Goal: Task Accomplishment & Management: Use online tool/utility

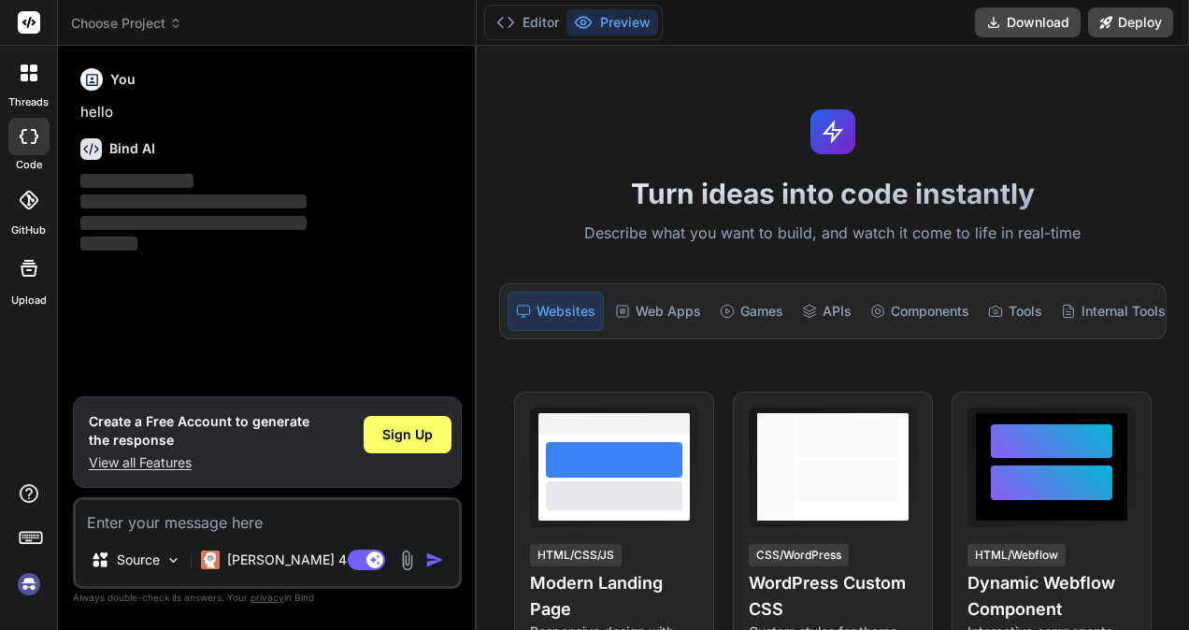
click at [155, 562] on p "Source" at bounding box center [138, 560] width 43 height 19
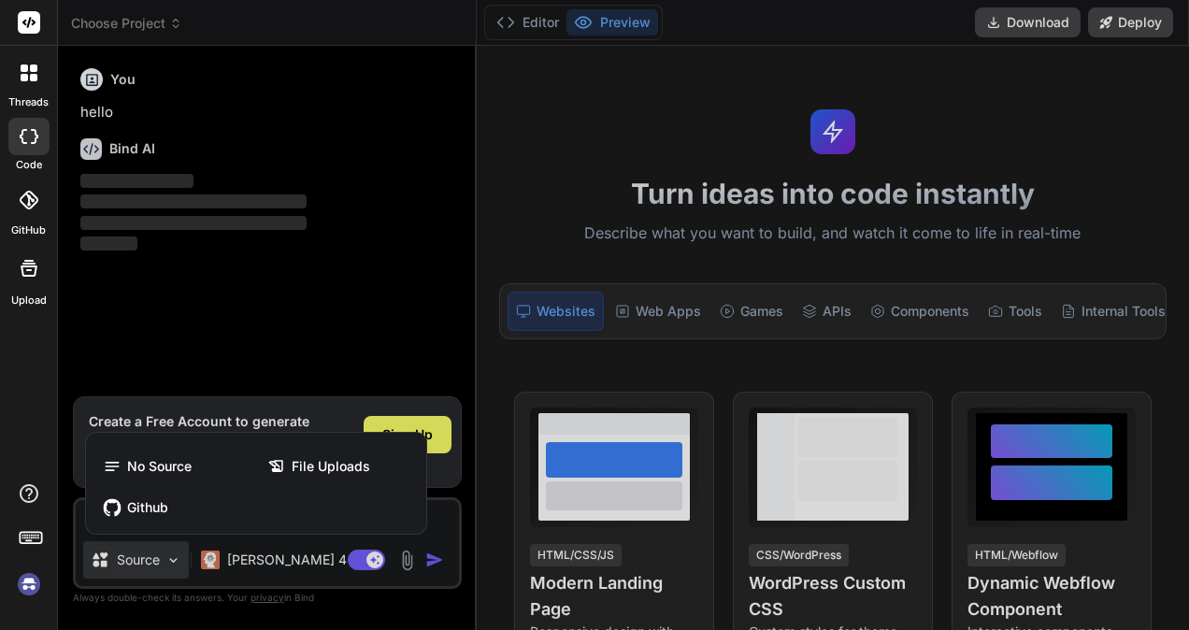
click at [167, 464] on span "No Source" at bounding box center [159, 466] width 65 height 19
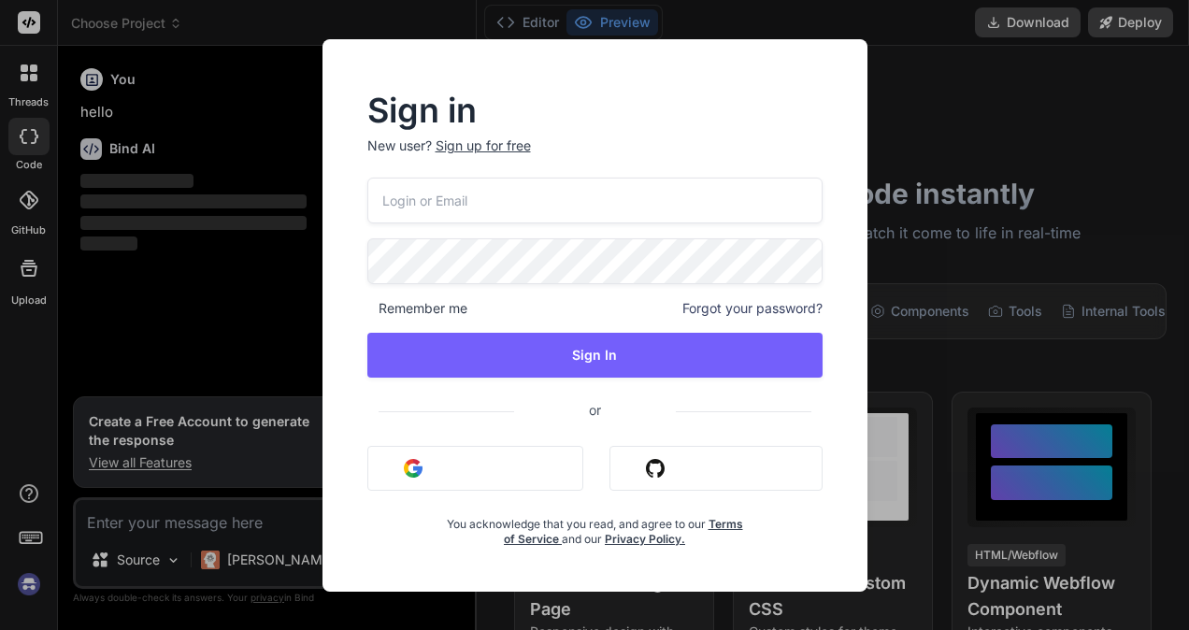
click at [239, 516] on div "Sign in New user? Sign up for free Remember me Forgot your password? Sign In or…" at bounding box center [594, 315] width 1189 height 630
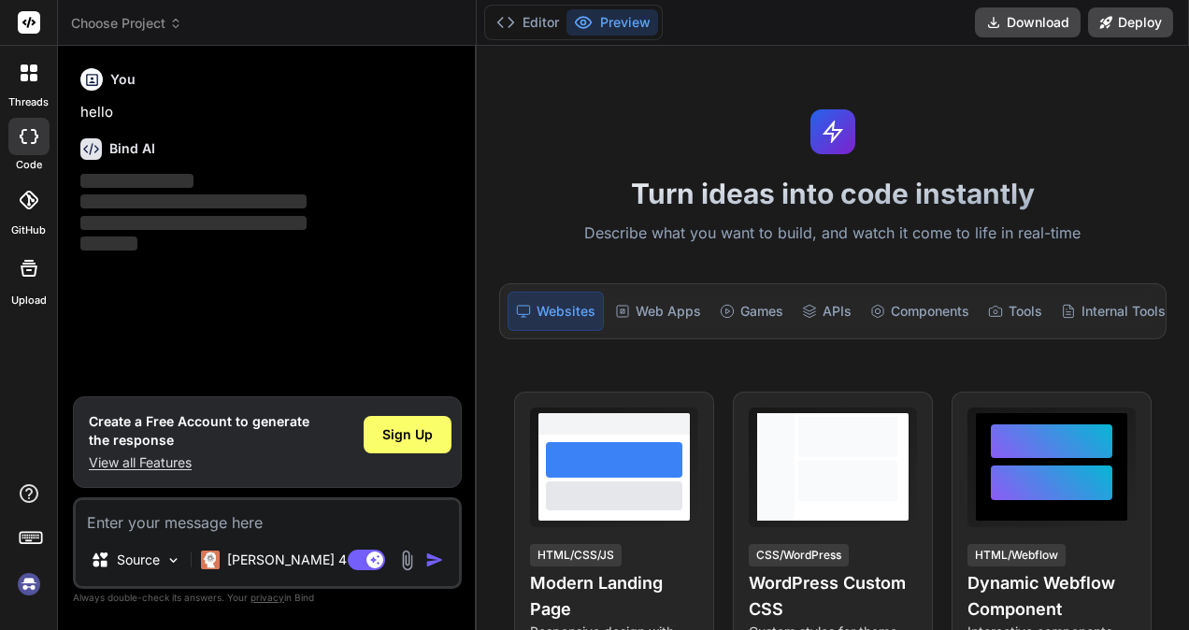
click at [177, 562] on img at bounding box center [173, 561] width 16 height 16
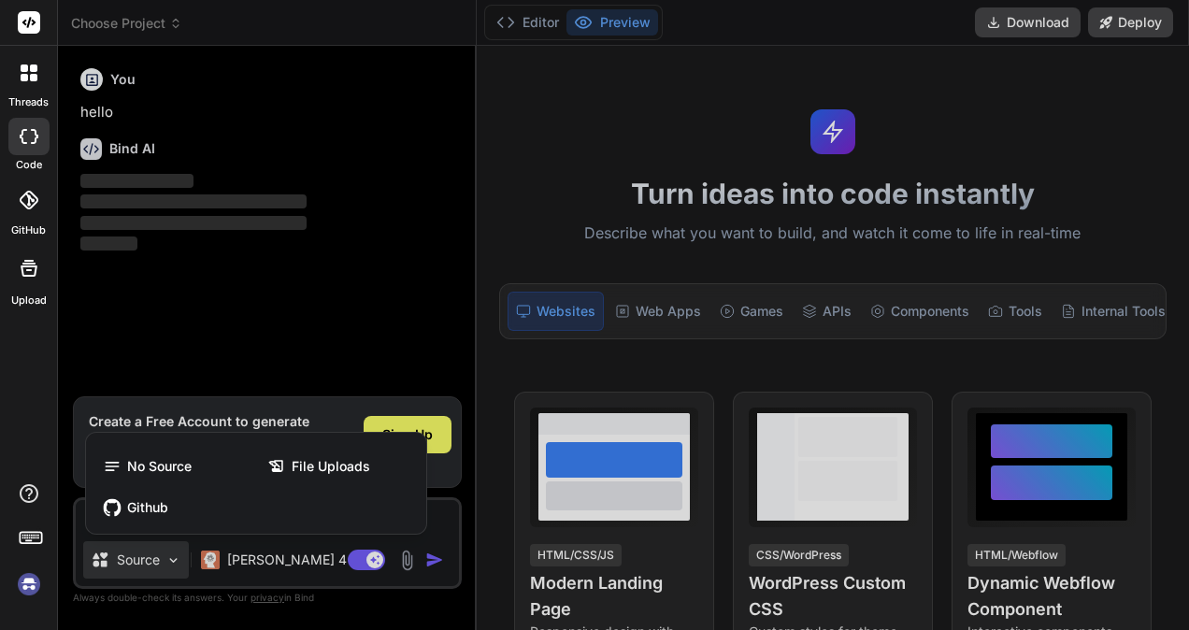
click at [316, 471] on span "File Uploads" at bounding box center [331, 466] width 79 height 19
type textarea "x"
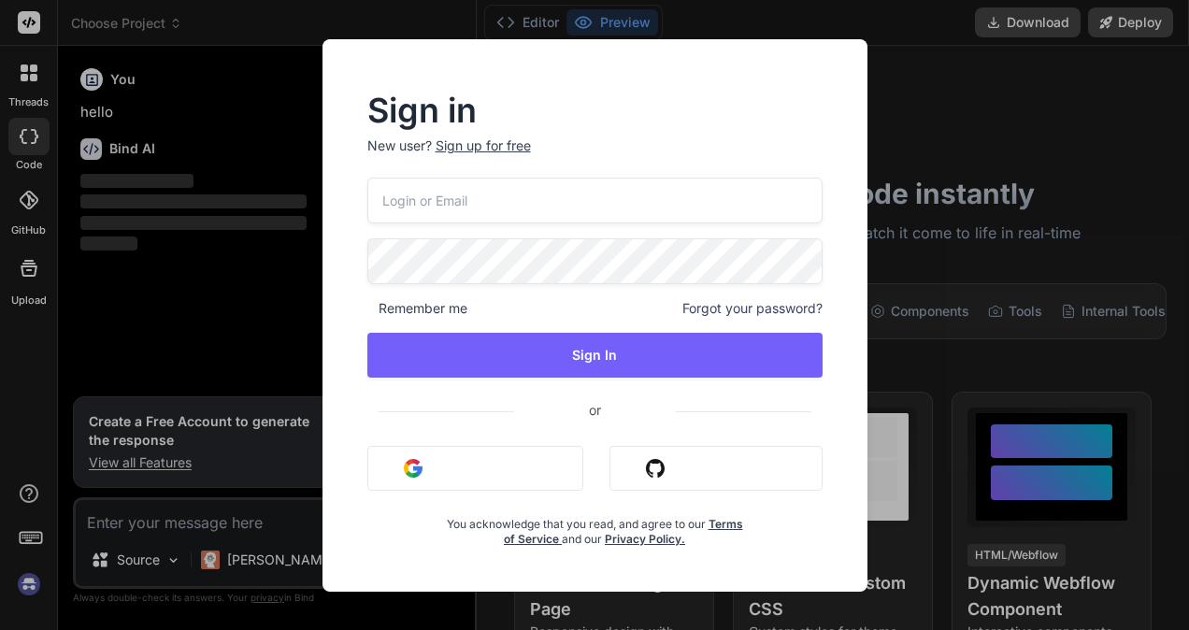
click at [410, 77] on div "Sign in New user? Sign up for free Remember me Forgot your password? Sign In or…" at bounding box center [595, 332] width 515 height 519
click at [807, 423] on span "or" at bounding box center [594, 412] width 455 height 38
click at [834, 401] on div "Sign in New user? Sign up for free Remember me Forgot your password? Sign In or…" at bounding box center [595, 321] width 515 height 452
click at [510, 137] on div "Sign up for free" at bounding box center [483, 146] width 95 height 19
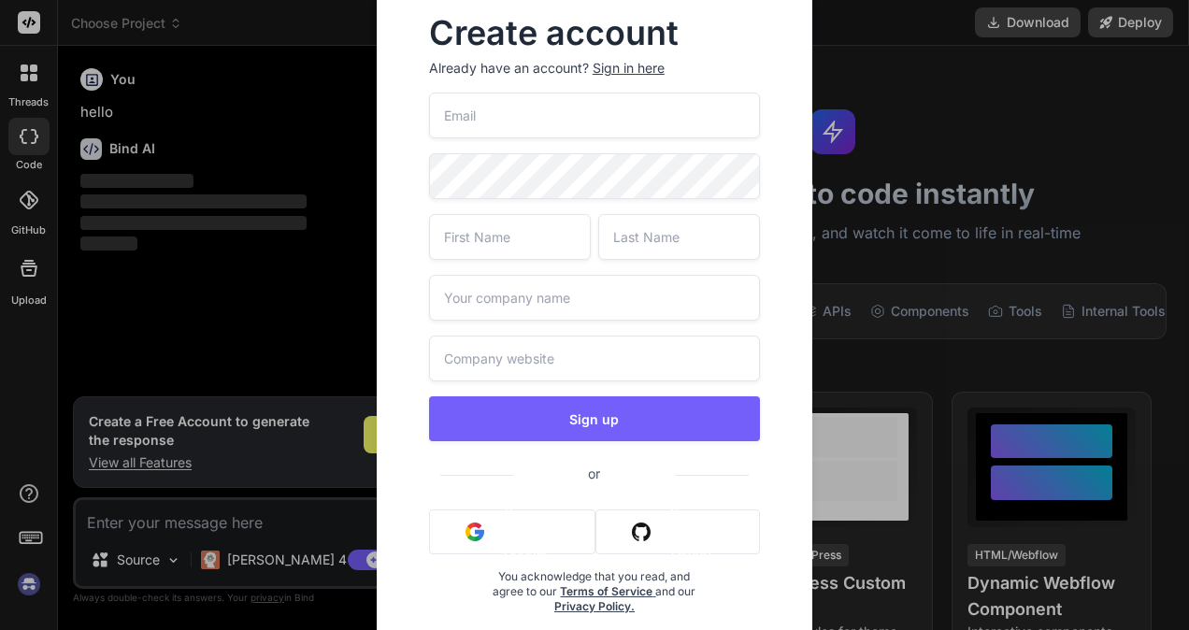
click at [489, 123] on input "email" at bounding box center [594, 116] width 331 height 46
click at [514, 110] on input "rahu" at bounding box center [594, 116] width 331 height 46
click at [515, 117] on input "rahu" at bounding box center [594, 116] width 331 height 46
click at [556, 108] on input "rahurah" at bounding box center [594, 116] width 331 height 46
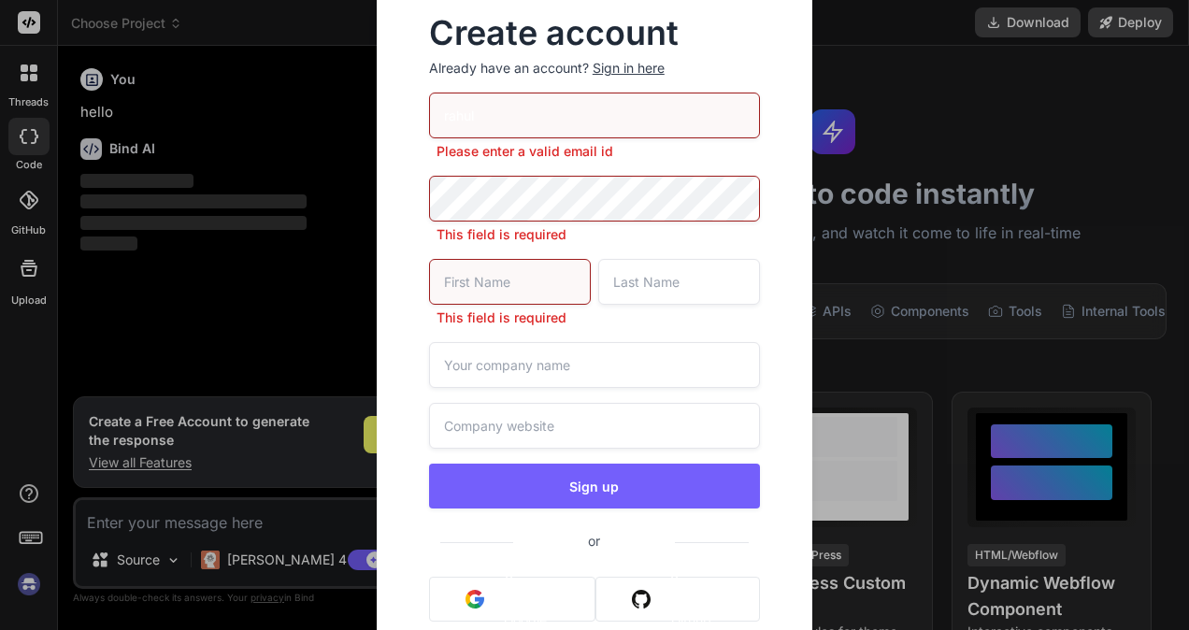
type input "rahul"
drag, startPoint x: 586, startPoint y: 111, endPoint x: 281, endPoint y: 90, distance: 305.6
click at [281, 90] on div "Create account Already have an account? Sign in here [PERSON_NAME] Please enter…" at bounding box center [594, 315] width 1189 height 630
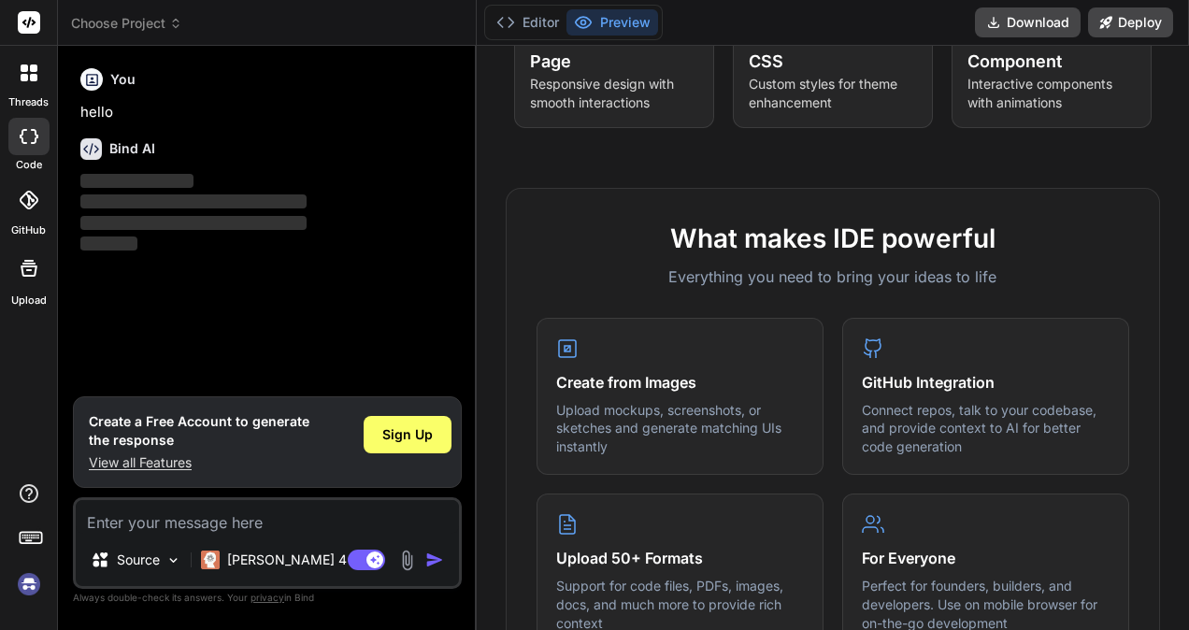
scroll to position [654, 0]
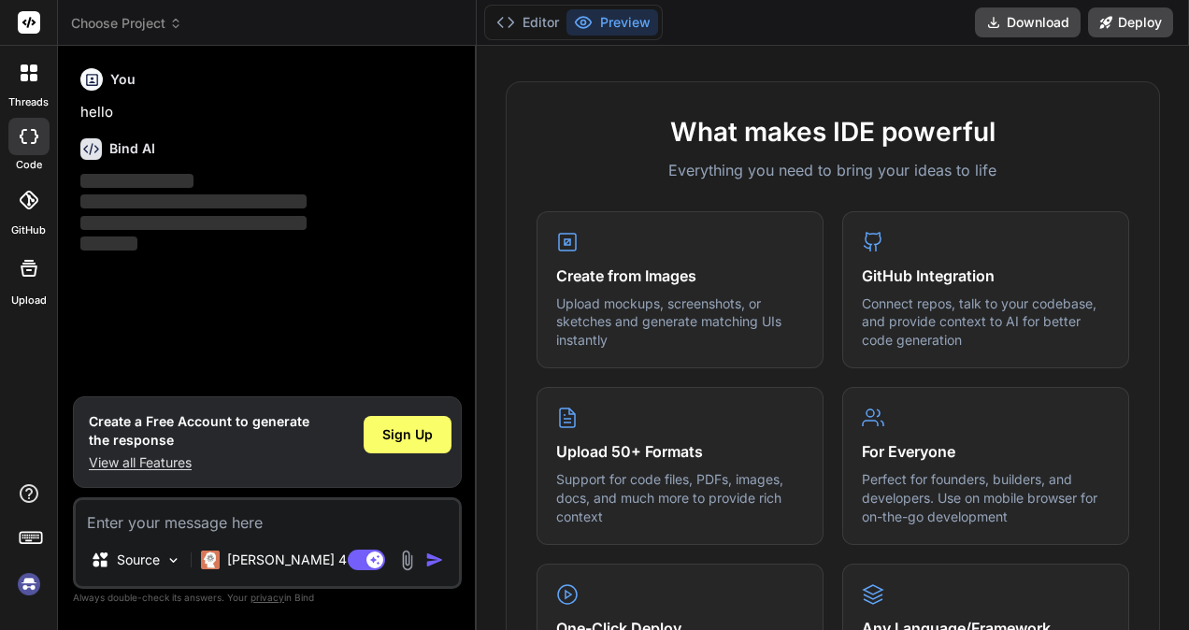
click at [265, 559] on p "[PERSON_NAME] 4 S.." at bounding box center [296, 560] width 139 height 19
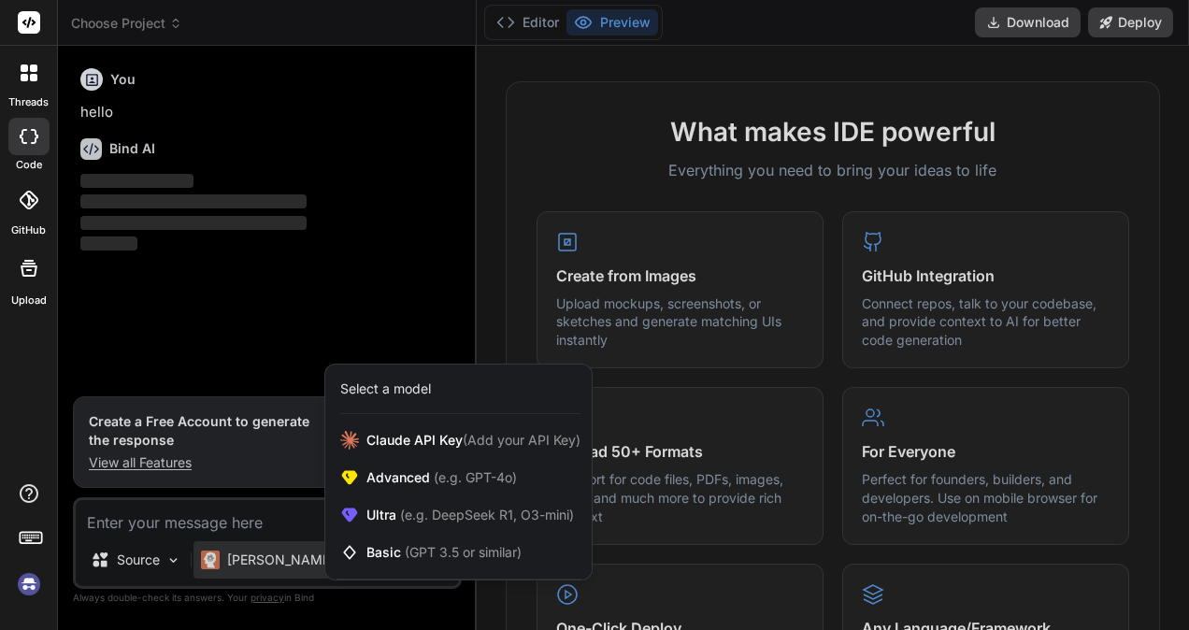
click at [466, 495] on div "Advanced (e.g. GPT-4o)" at bounding box center [458, 477] width 266 height 37
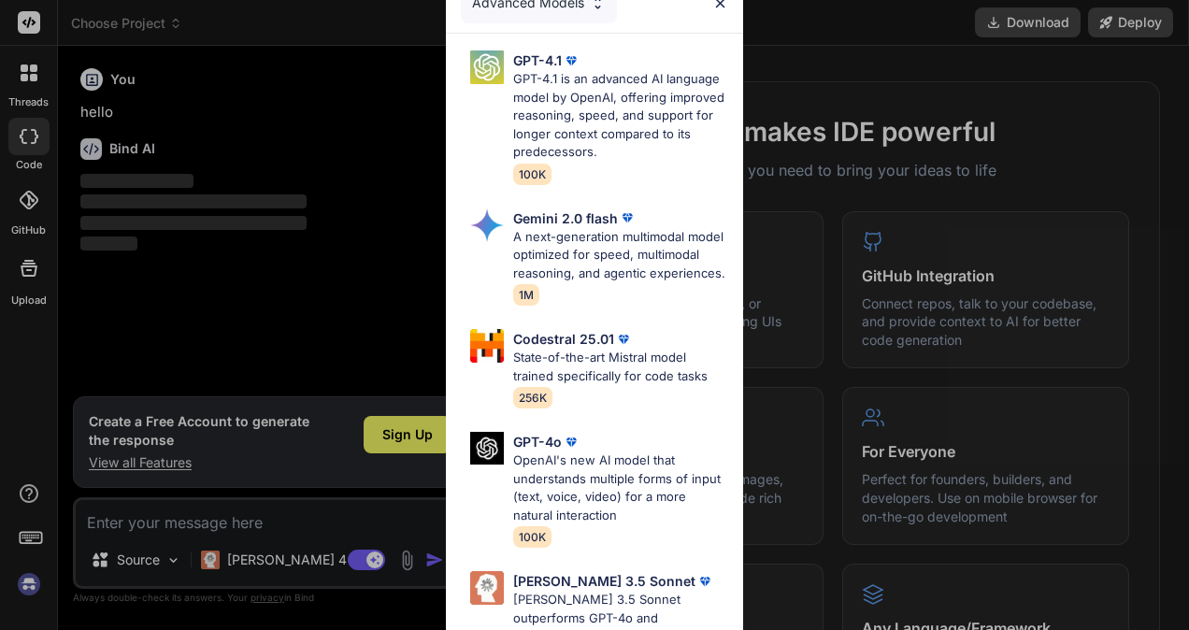
scroll to position [0, 0]
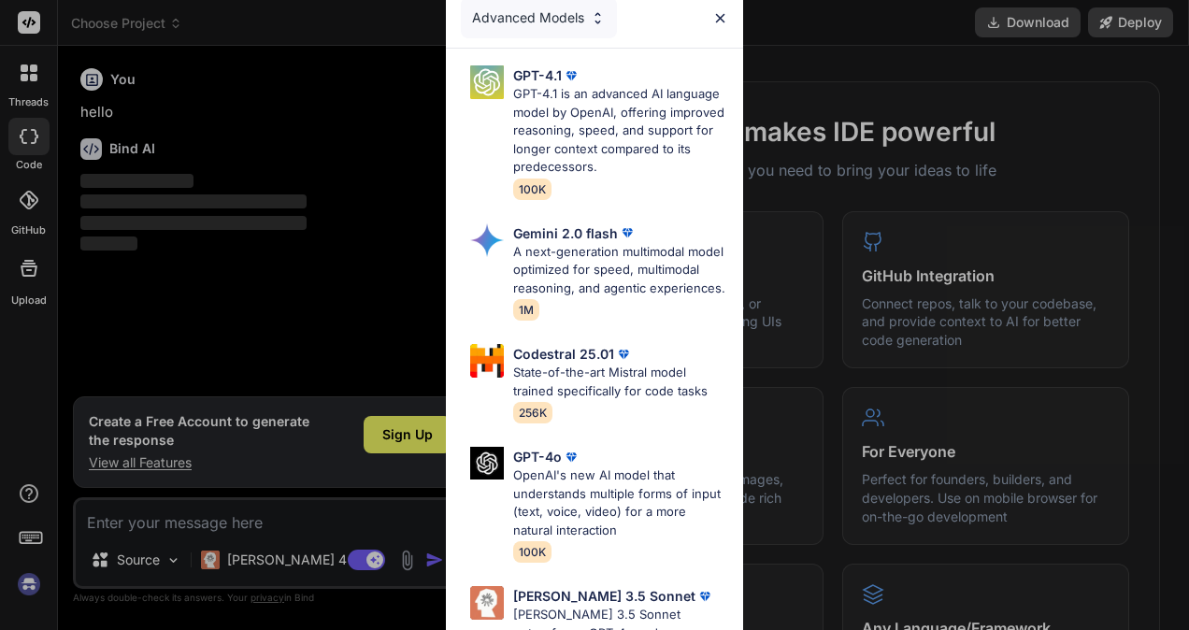
click at [552, 466] on p "GPT-4o" at bounding box center [537, 457] width 49 height 20
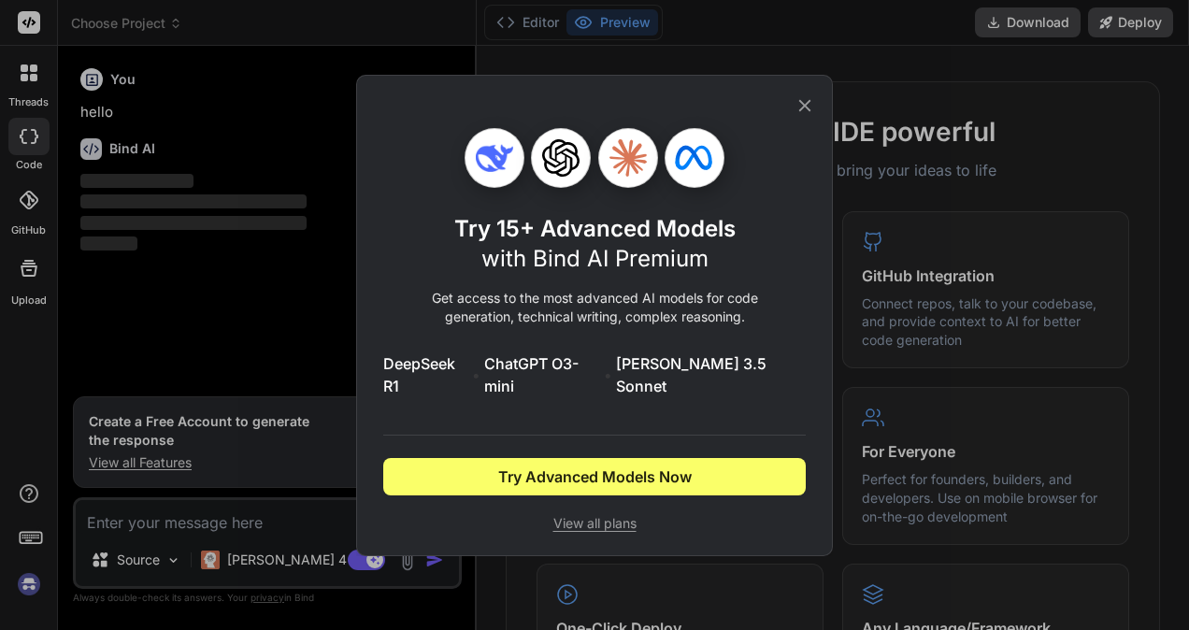
click at [596, 470] on span "Try Advanced Models Now" at bounding box center [595, 477] width 194 height 22
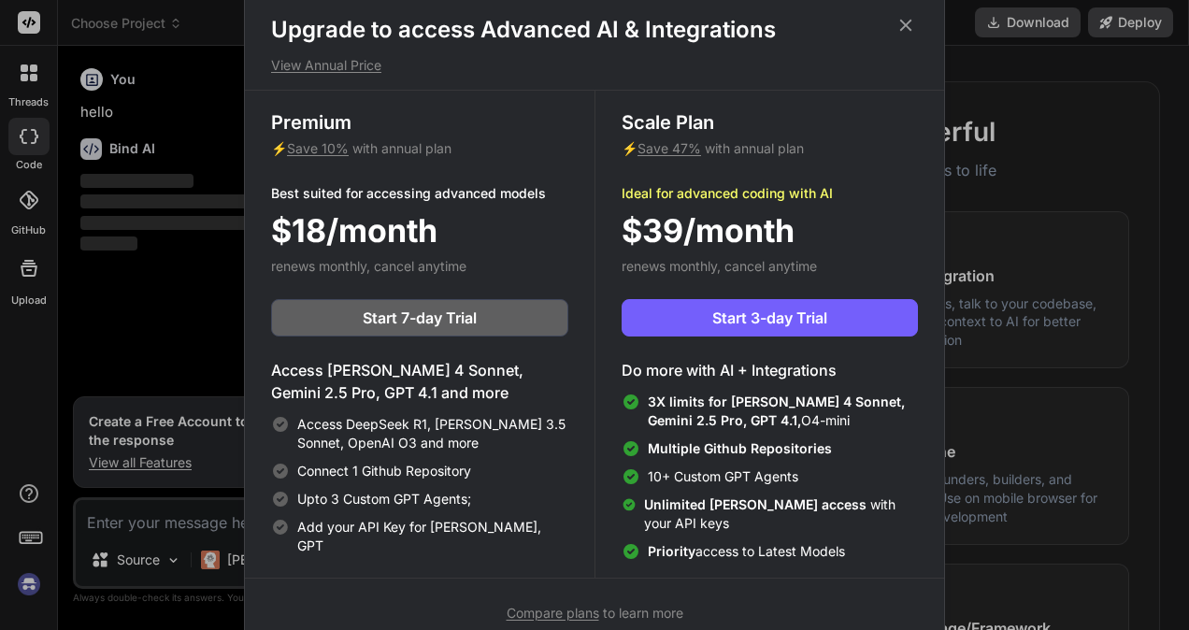
click at [183, 301] on div "Upgrade to access Advanced AI & Integrations View Annual Price Premium ⚡ Save 1…" at bounding box center [594, 315] width 1189 height 630
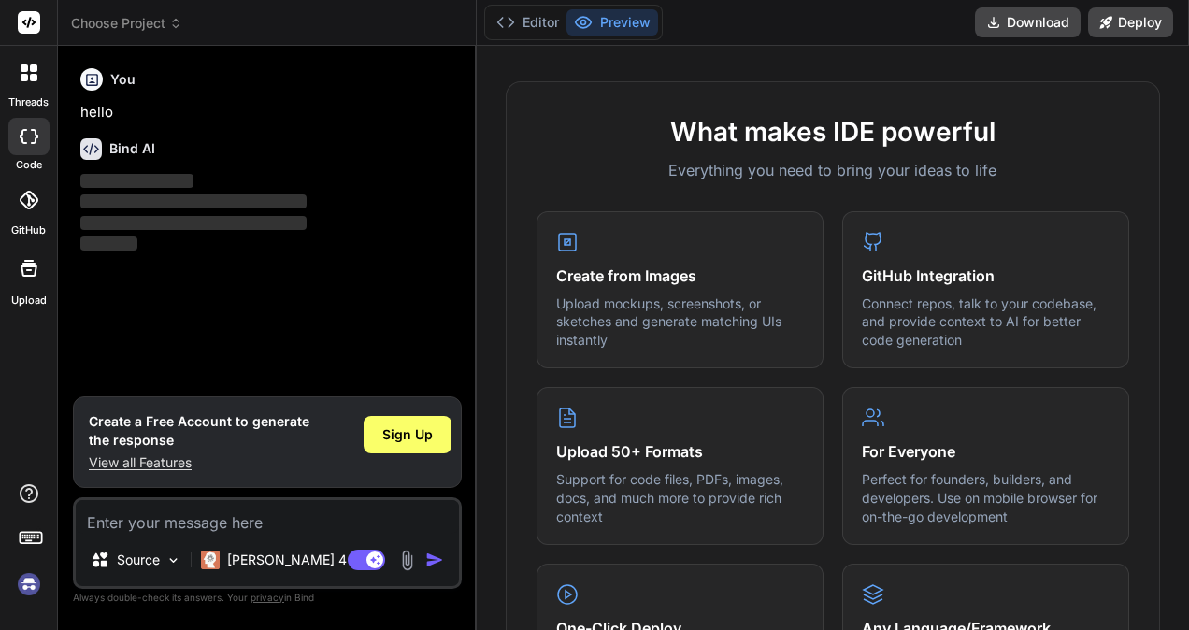
click at [164, 561] on div "Source" at bounding box center [136, 559] width 106 height 37
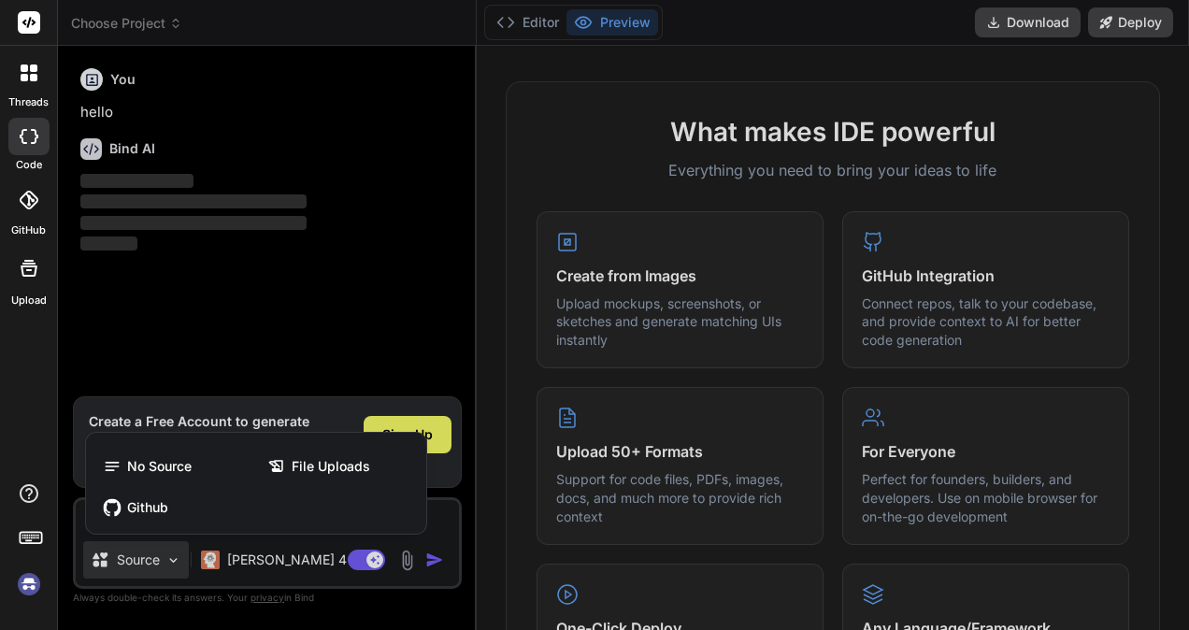
click at [312, 466] on span "File Uploads" at bounding box center [331, 466] width 79 height 19
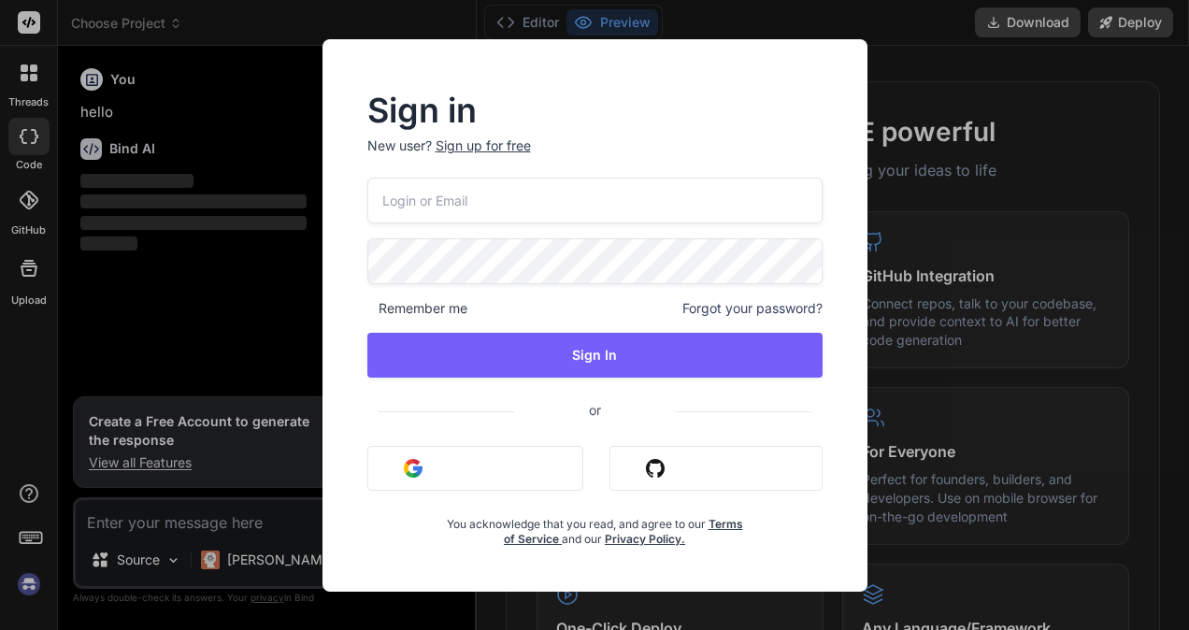
click at [441, 473] on button "Sign in with Google" at bounding box center [475, 468] width 216 height 45
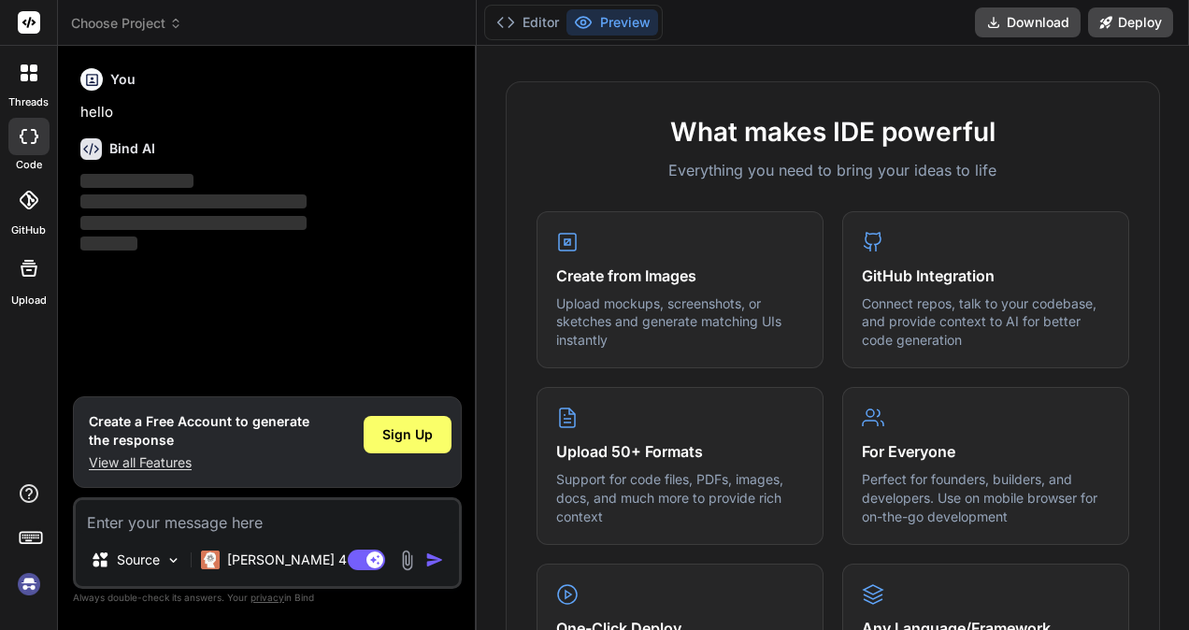
click at [166, 565] on img at bounding box center [173, 561] width 16 height 16
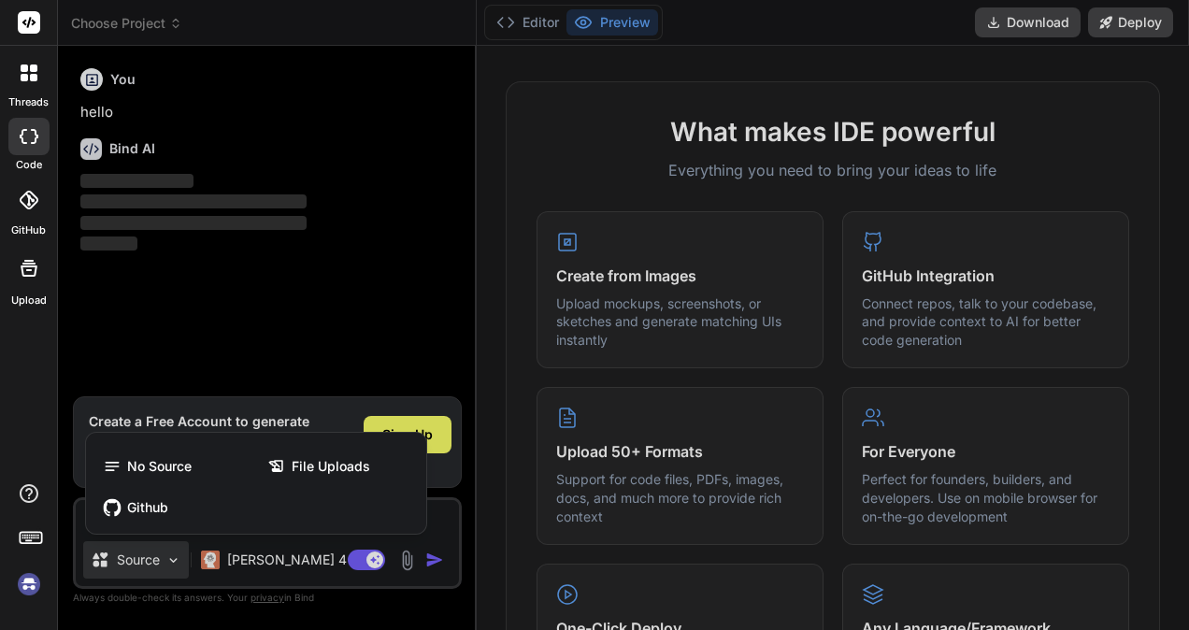
click at [298, 462] on span "File Uploads" at bounding box center [331, 466] width 79 height 19
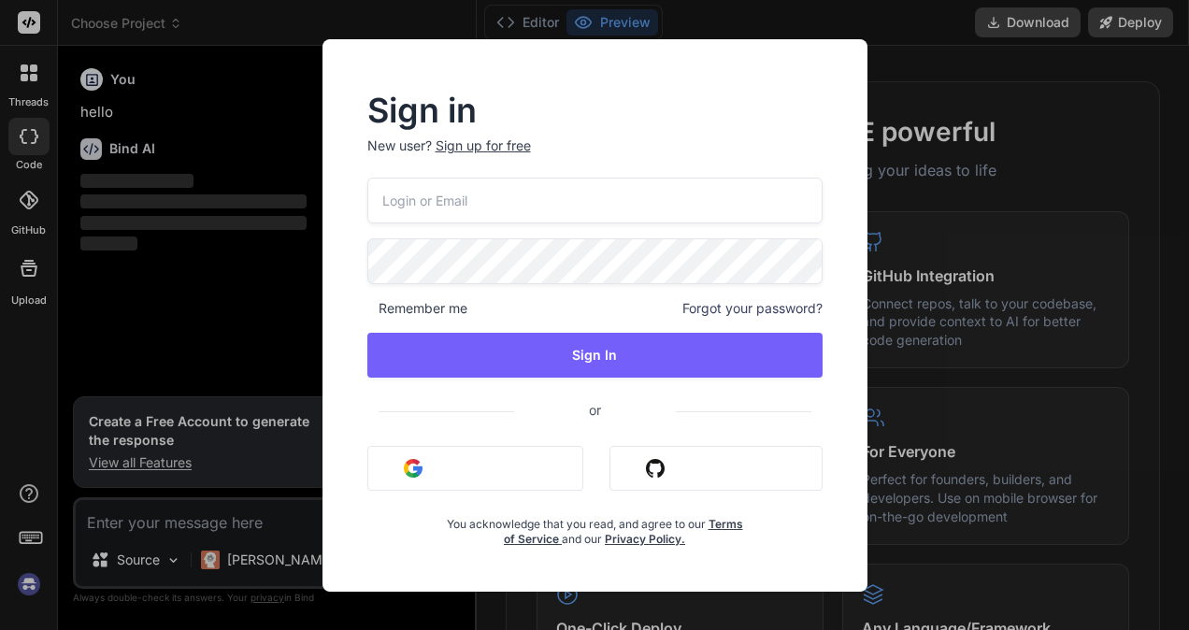
click at [426, 470] on button "Sign in with Google" at bounding box center [475, 468] width 216 height 45
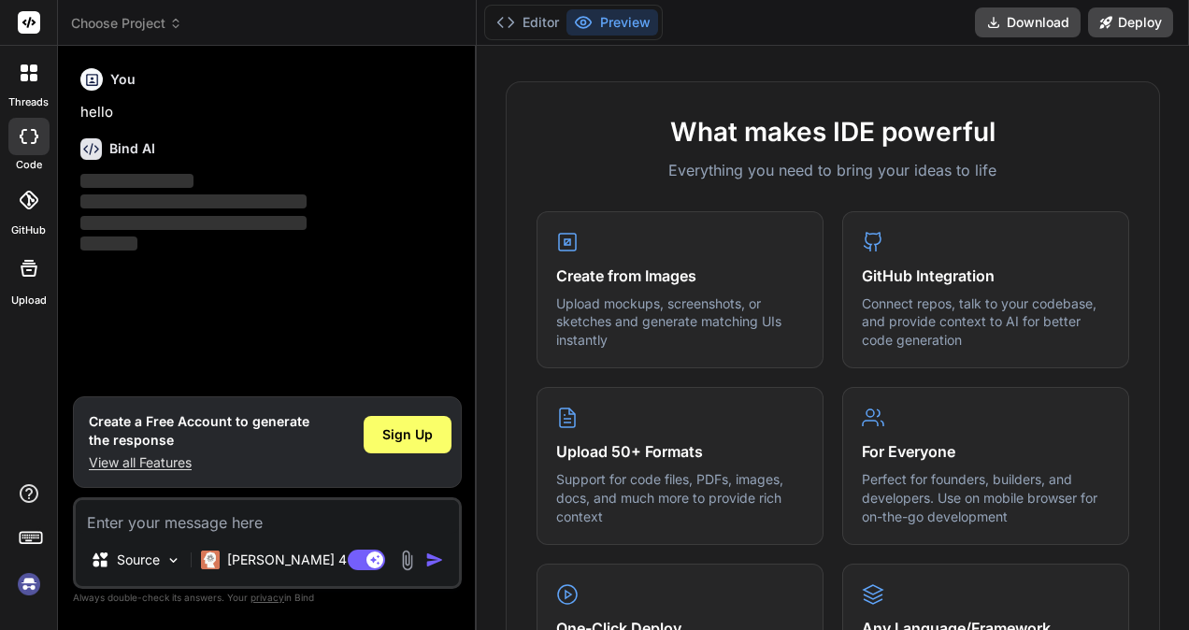
click at [129, 16] on span "Choose Project" at bounding box center [126, 23] width 111 height 19
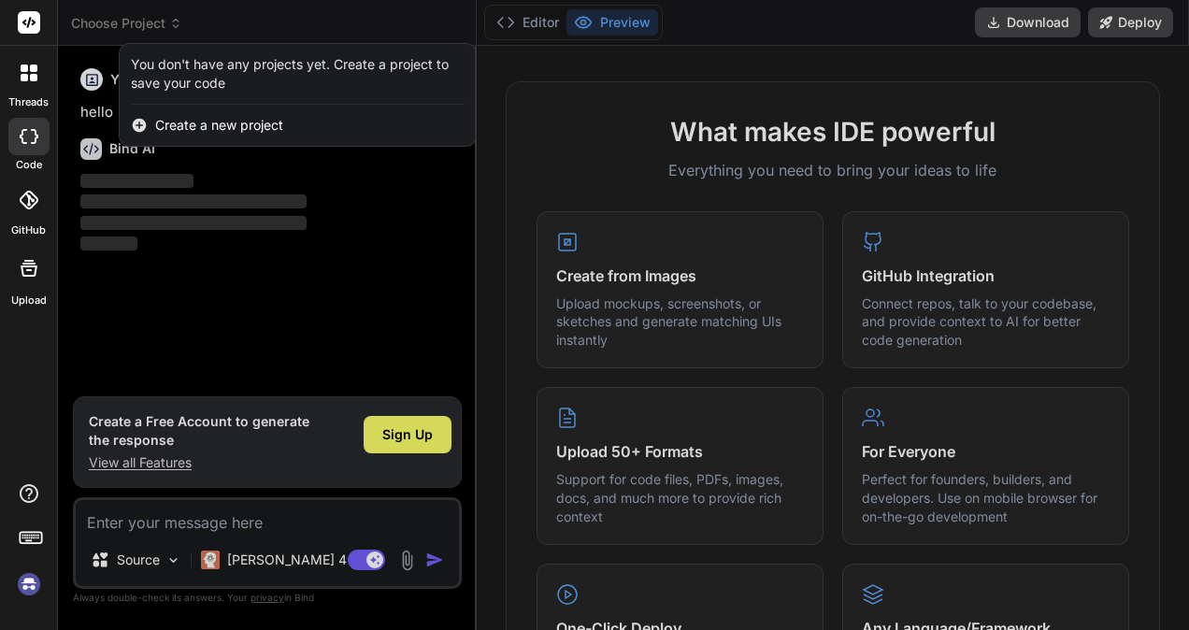
click at [129, 16] on div at bounding box center [594, 315] width 1189 height 630
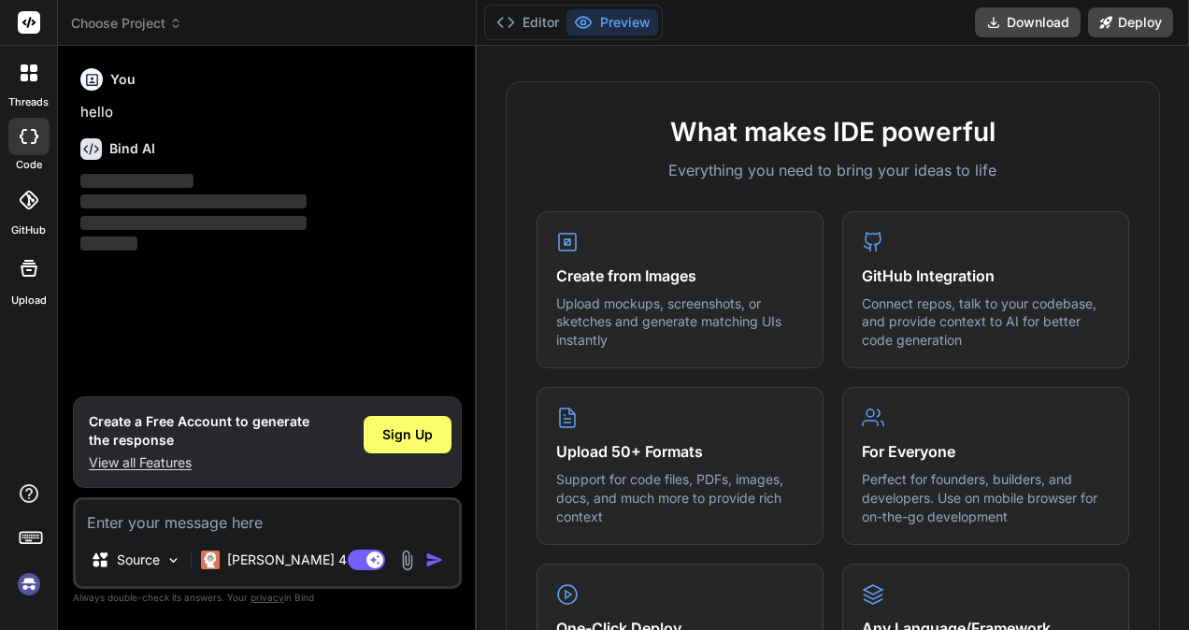
click at [34, 271] on icon at bounding box center [29, 268] width 22 height 22
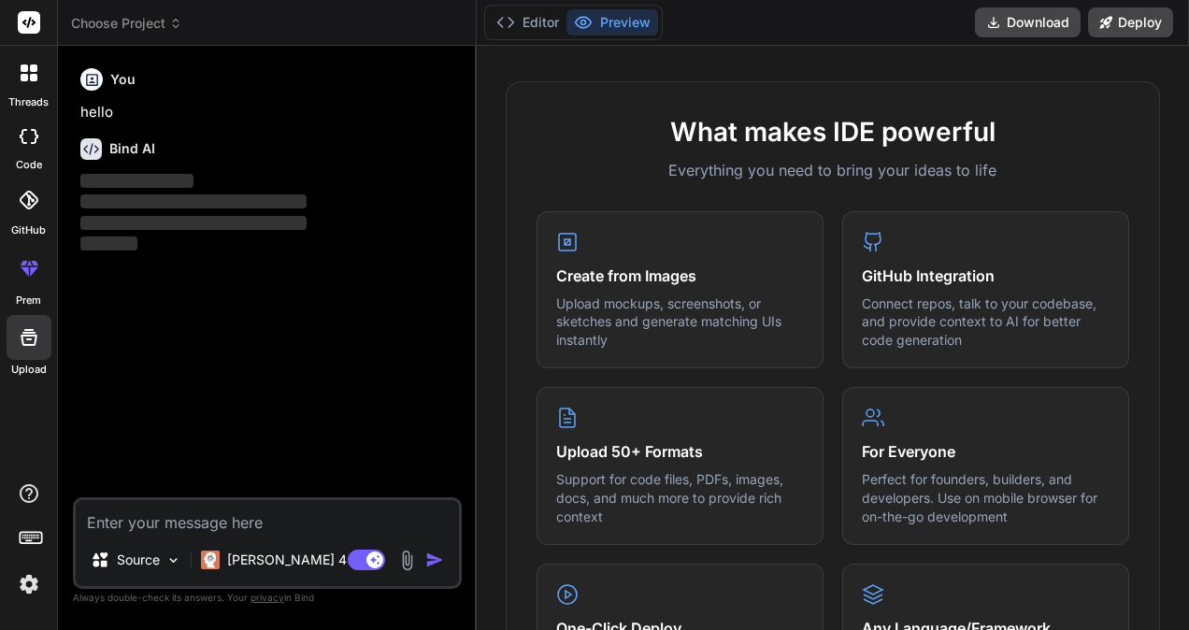
click at [114, 567] on div "Source" at bounding box center [125, 560] width 69 height 19
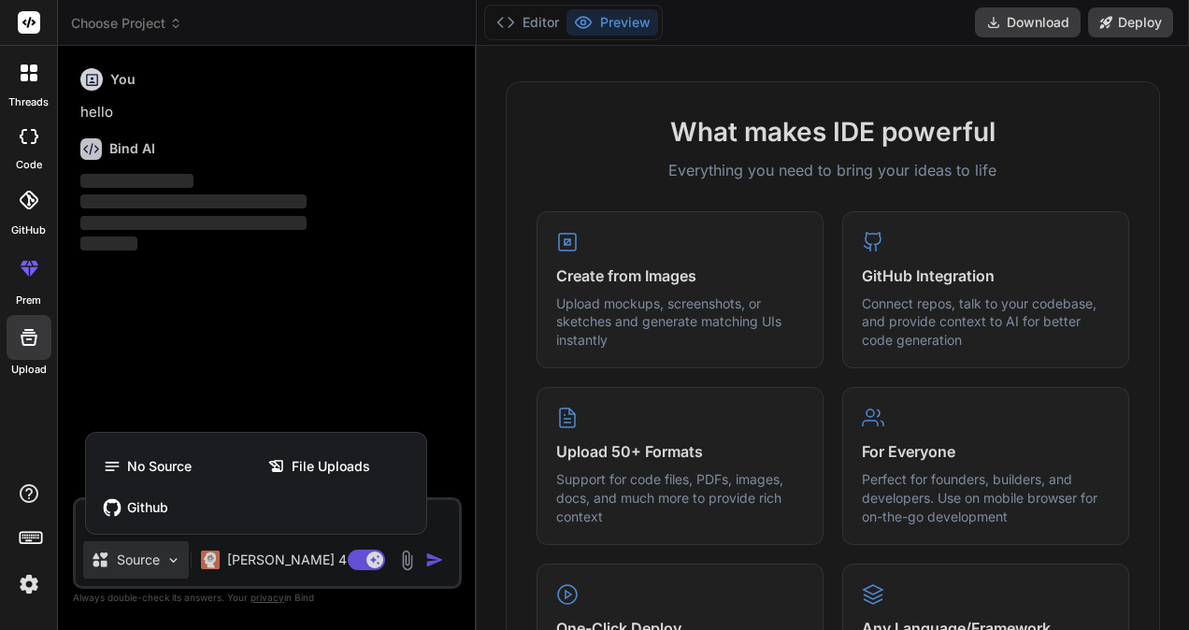
click at [329, 453] on div "File Uploads" at bounding box center [338, 466] width 161 height 37
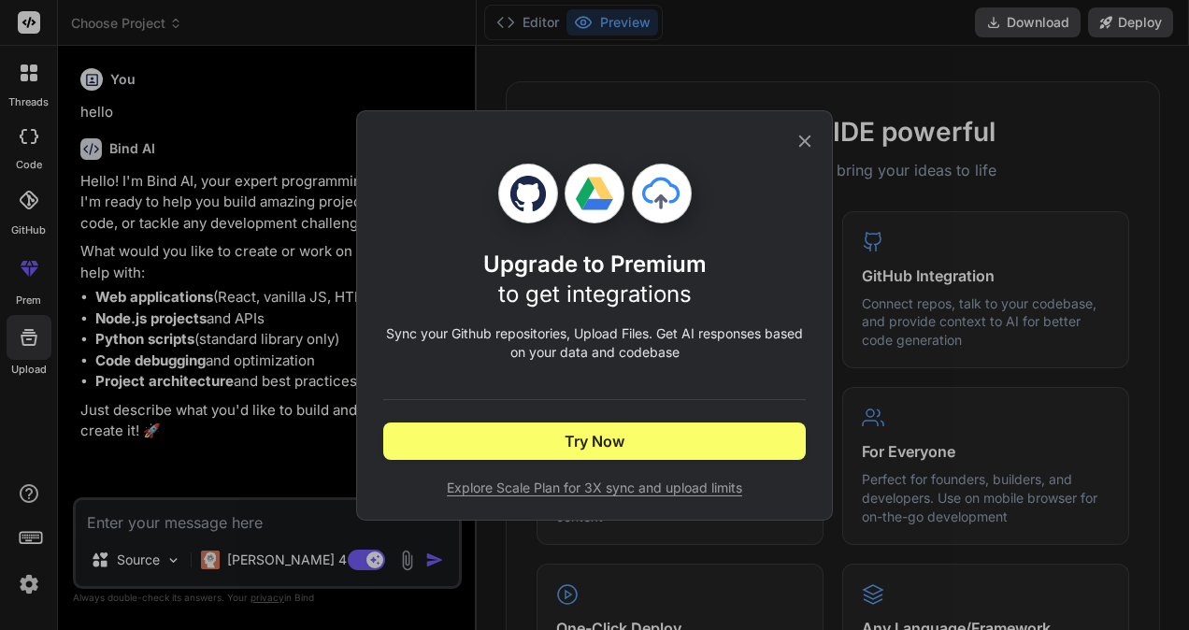
click at [565, 435] on span "Try Now" at bounding box center [595, 441] width 60 height 22
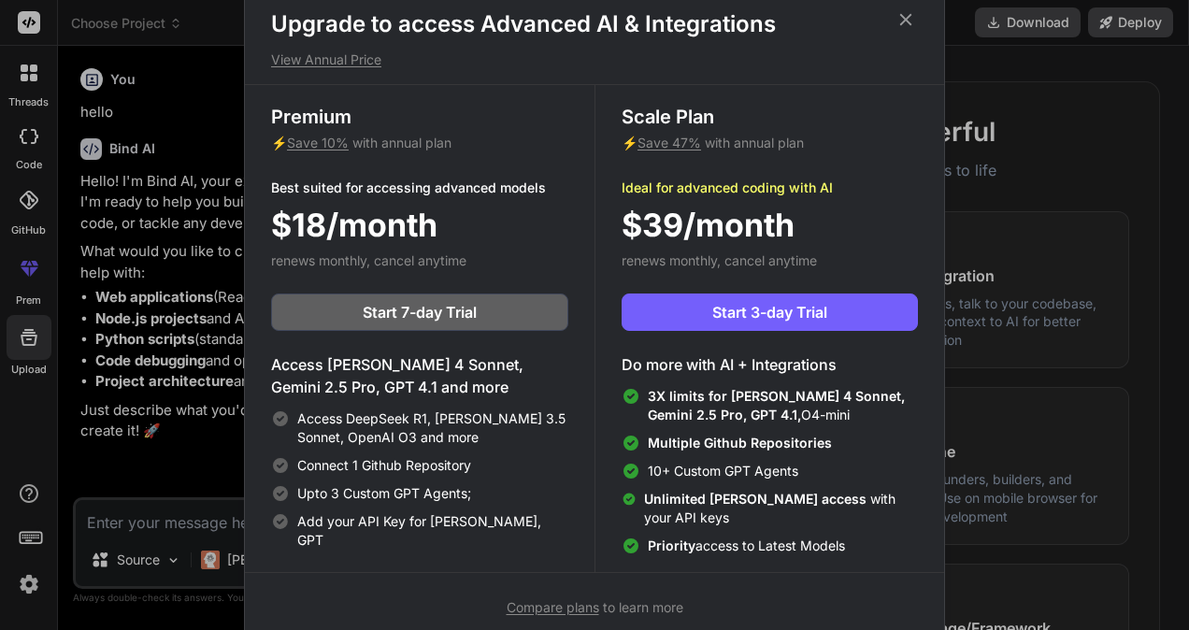
scroll to position [7, 0]
click at [905, 9] on icon at bounding box center [906, 18] width 21 height 21
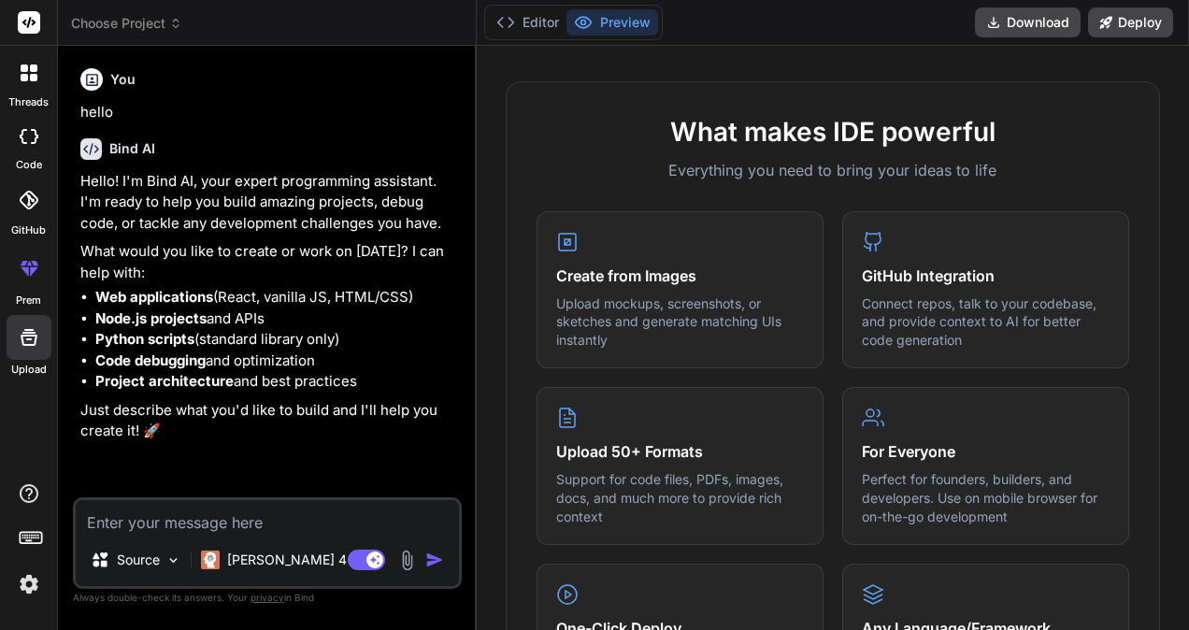
click at [165, 552] on div "Source" at bounding box center [136, 559] width 106 height 37
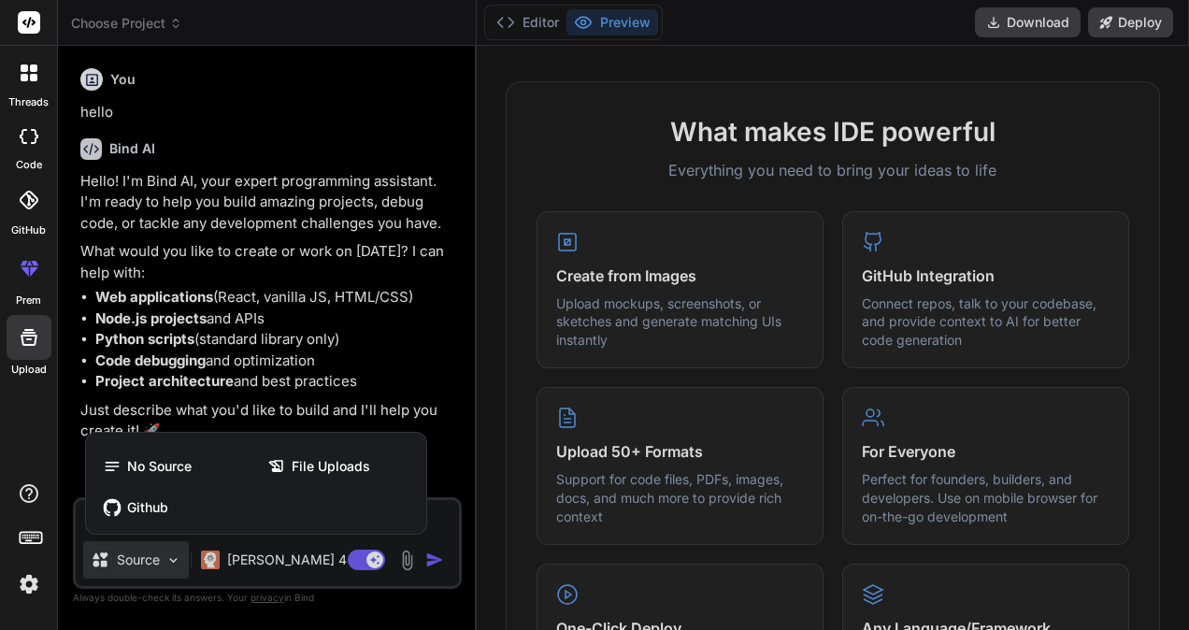
click at [403, 560] on div at bounding box center [594, 315] width 1189 height 630
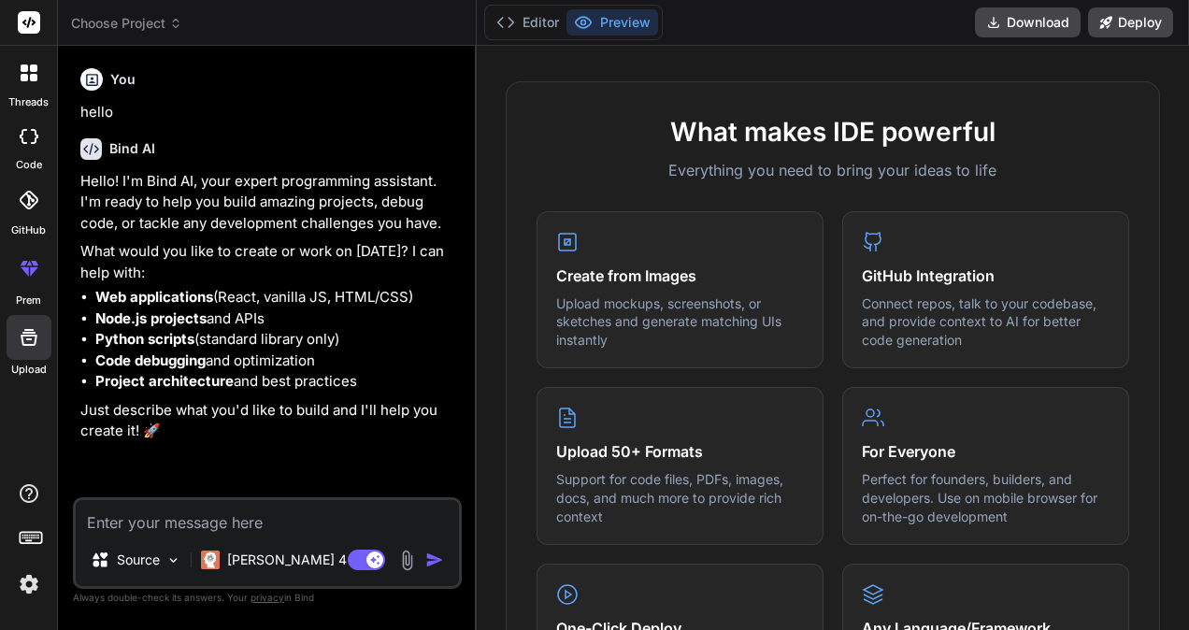
click at [407, 558] on img at bounding box center [407, 561] width 22 height 22
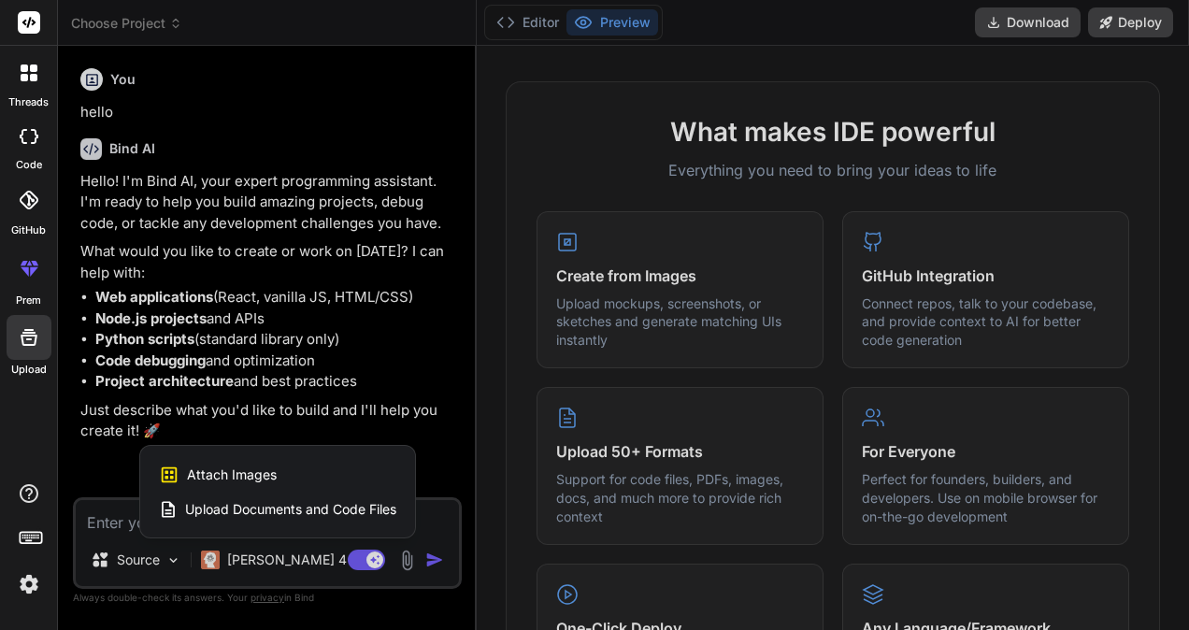
click at [286, 497] on div "Upload Documents and Code Files" at bounding box center [277, 510] width 237 height 34
type textarea "x"
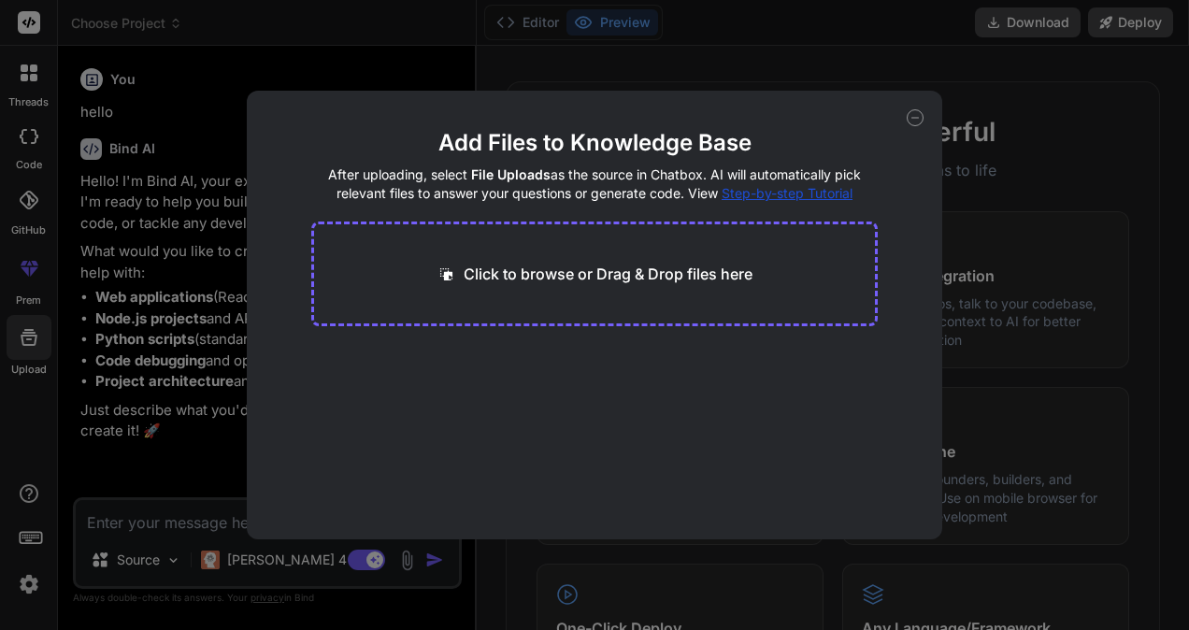
click at [568, 284] on p "Click to browse or Drag & Drop files here" at bounding box center [608, 274] width 289 height 22
type input "C:\fakepath\.gitignore"
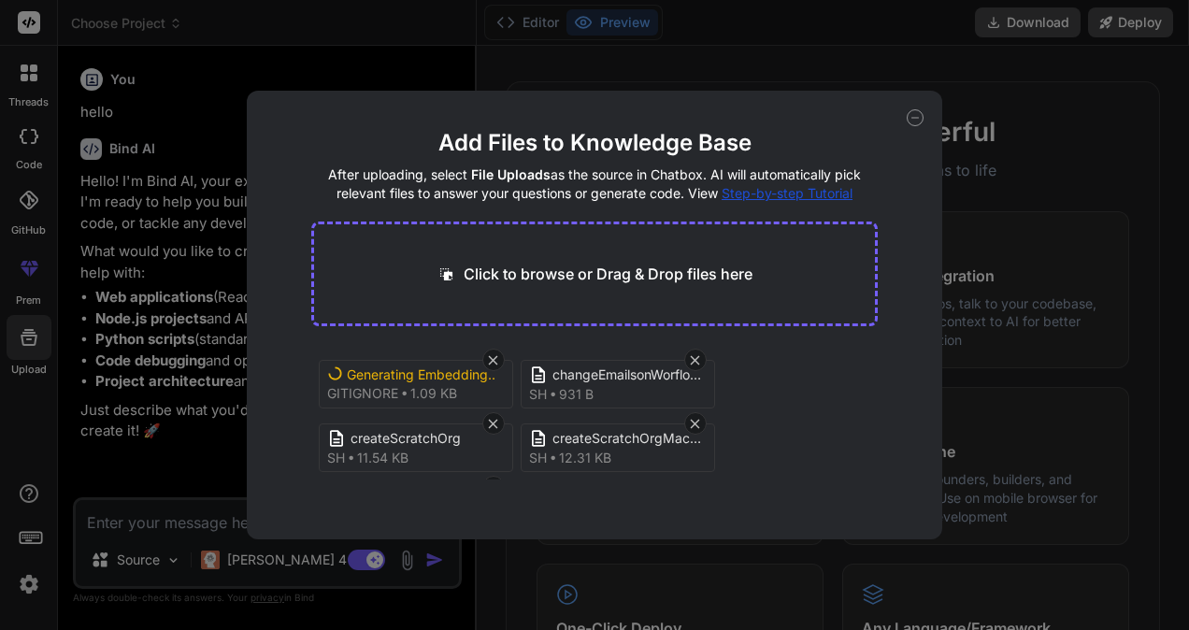
scroll to position [71, 0]
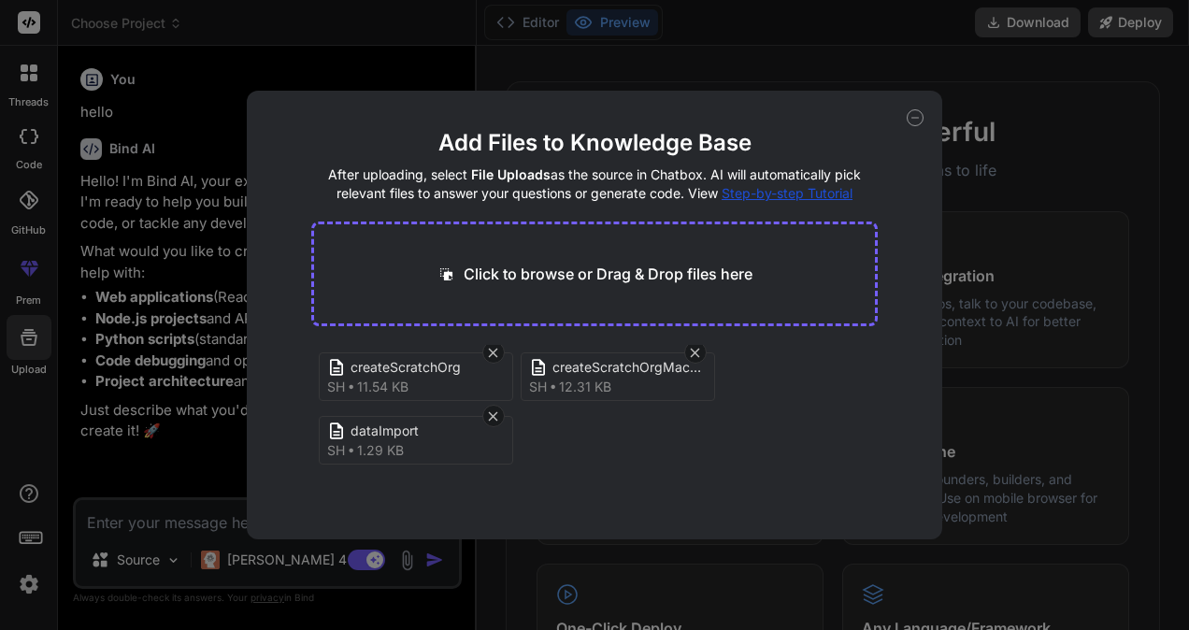
click at [750, 189] on span "Step-by-step Tutorial" at bounding box center [787, 193] width 131 height 16
type textarea "x"
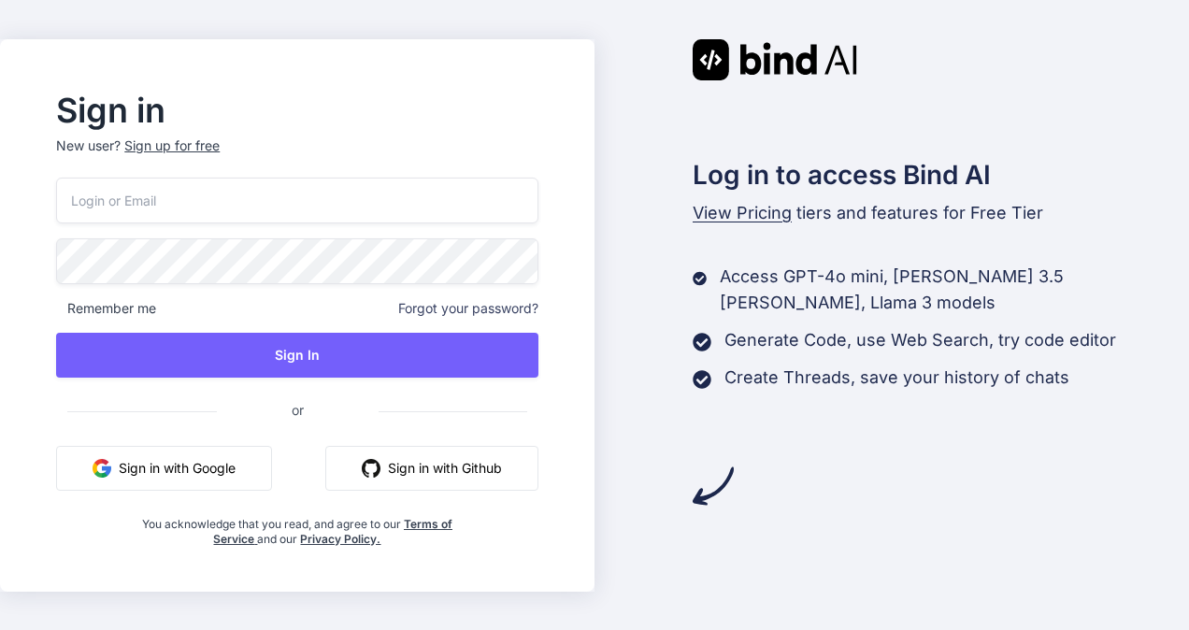
click at [192, 459] on button "Sign in with Google" at bounding box center [164, 468] width 216 height 45
